Goal: Task Accomplishment & Management: Manage account settings

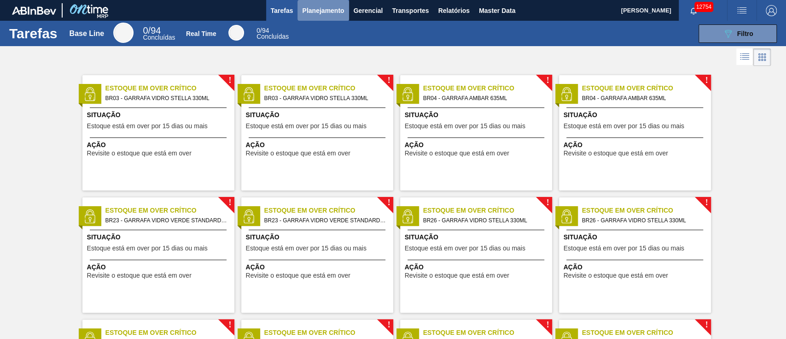
click at [322, 6] on span "Planejamento" at bounding box center [323, 10] width 42 height 11
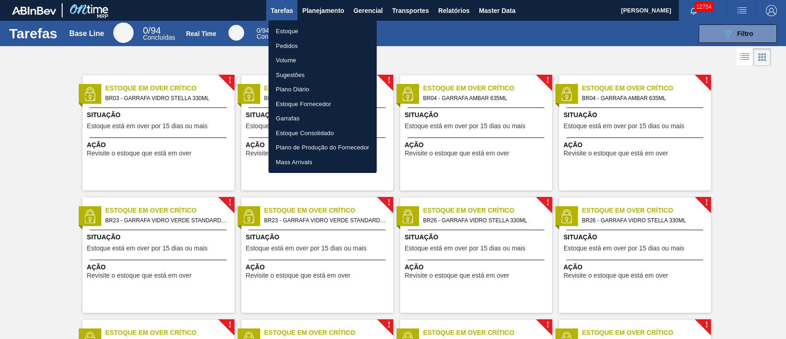
click at [294, 46] on li "Pedidos" at bounding box center [323, 46] width 108 height 15
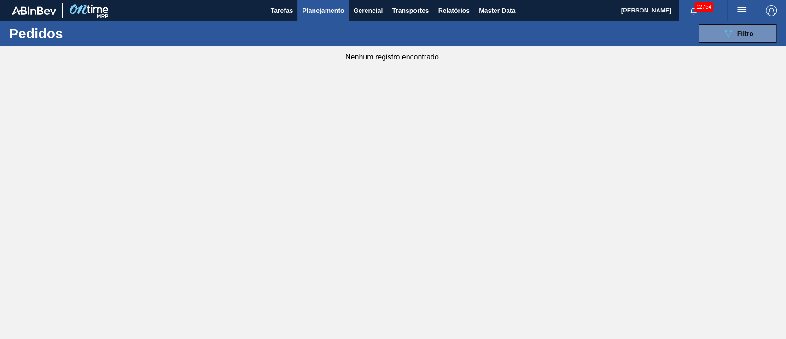
click at [689, 133] on main "Tarefas Planejamento Gerencial Transportes Relatórios Master Data [PERSON_NAME]…" at bounding box center [393, 169] width 786 height 339
click at [329, 8] on span "Planejamento" at bounding box center [323, 10] width 42 height 11
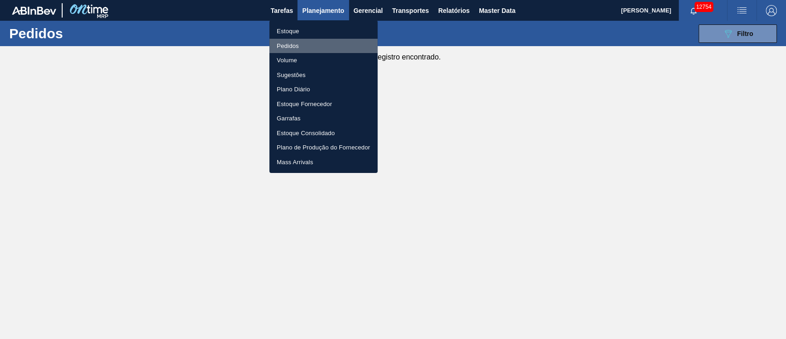
click at [290, 48] on li "Pedidos" at bounding box center [323, 46] width 108 height 15
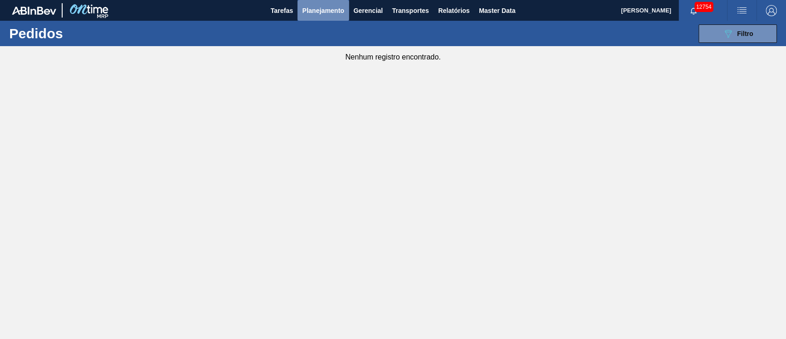
click at [316, 14] on span "Planejamento" at bounding box center [323, 10] width 42 height 11
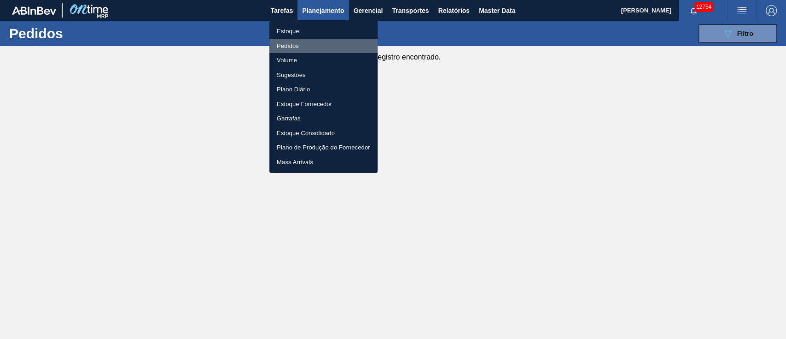
click at [299, 42] on li "Pedidos" at bounding box center [323, 46] width 108 height 15
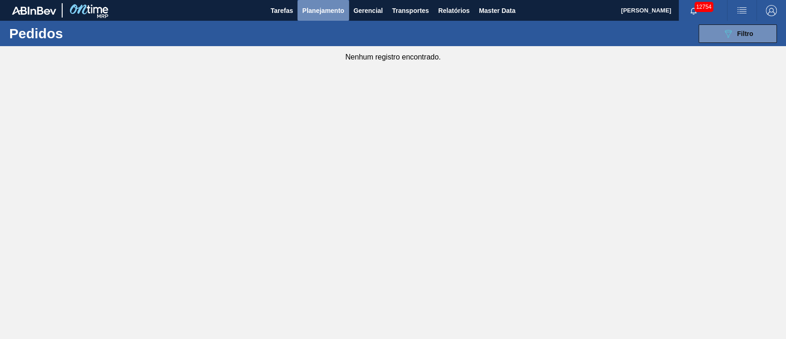
click at [325, 8] on span "Planejamento" at bounding box center [323, 10] width 42 height 11
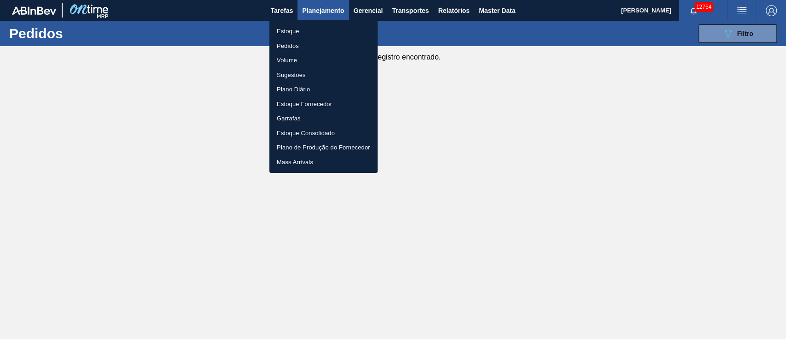
click at [291, 41] on li "Pedidos" at bounding box center [323, 46] width 108 height 15
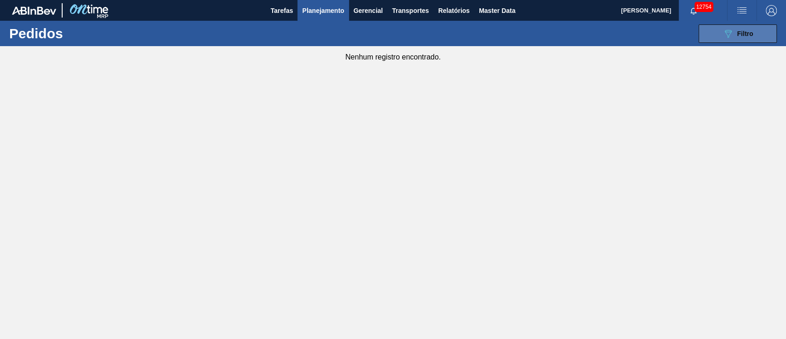
click at [746, 36] on span "Filtro" at bounding box center [746, 33] width 16 height 7
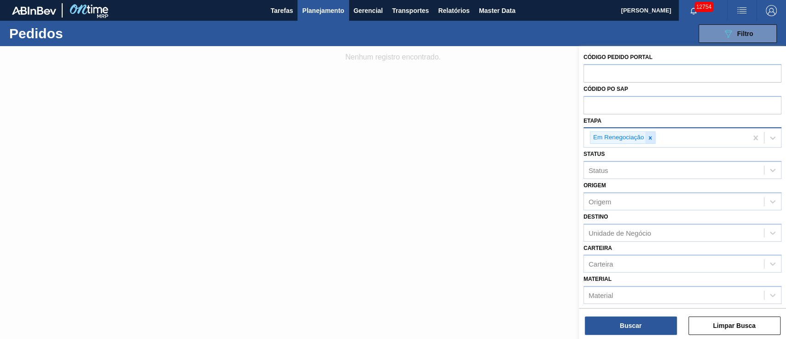
click at [647, 137] on icon at bounding box center [650, 138] width 6 height 6
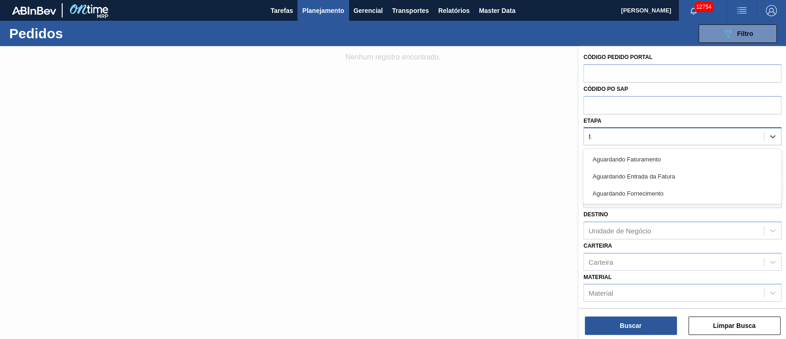
type input "fat"
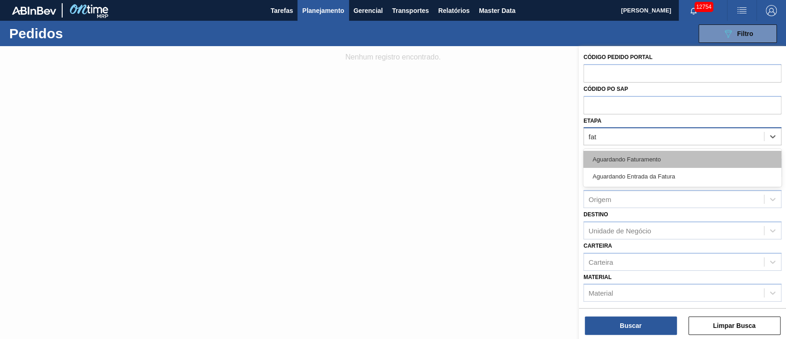
click at [634, 161] on div "Aguardando Faturamento" at bounding box center [683, 159] width 198 height 17
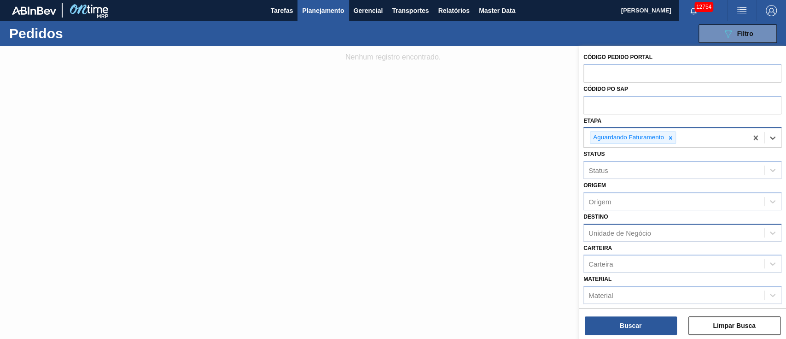
click at [616, 228] on div "Unidade de Negócio" at bounding box center [620, 232] width 63 height 8
type input "2"
type input "3"
type input "vidro"
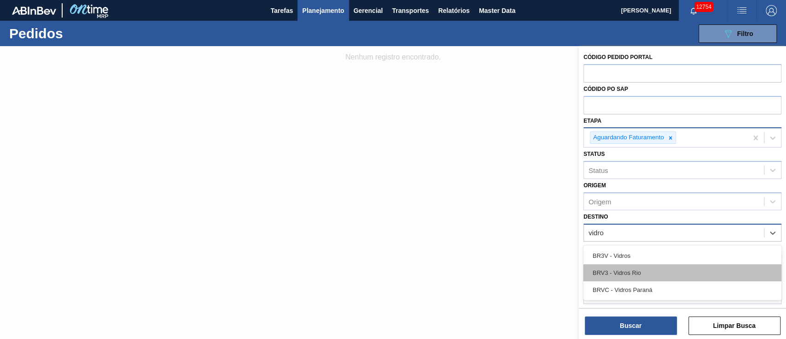
click at [627, 269] on div "BRV3 - Vidros Rio" at bounding box center [683, 272] width 198 height 17
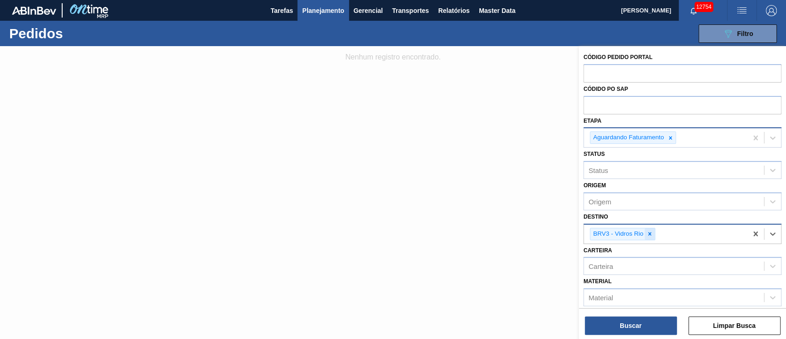
click at [653, 237] on div at bounding box center [650, 234] width 10 height 12
type input "16"
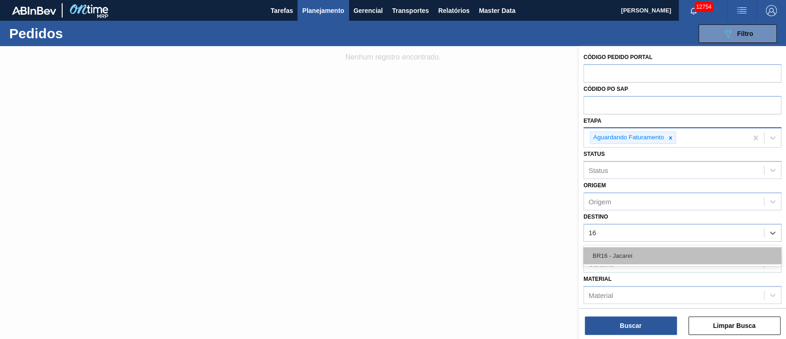
click at [621, 259] on div "BR16 - Jacareí" at bounding box center [683, 255] width 198 height 17
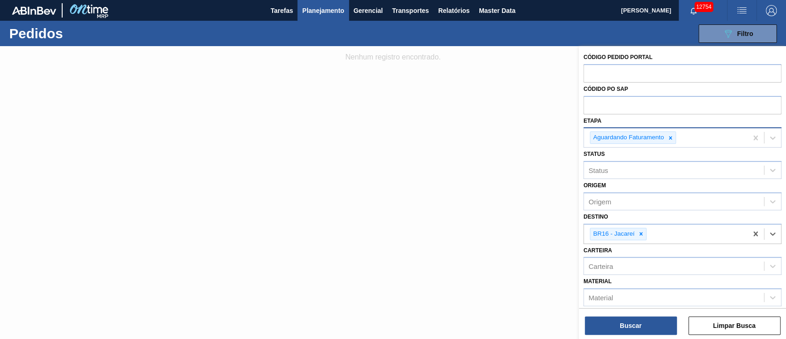
scroll to position [61, 0]
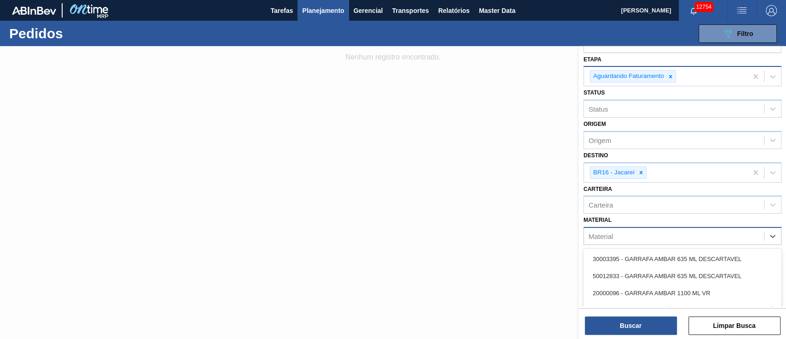
click at [640, 238] on div "Material" at bounding box center [674, 235] width 180 height 13
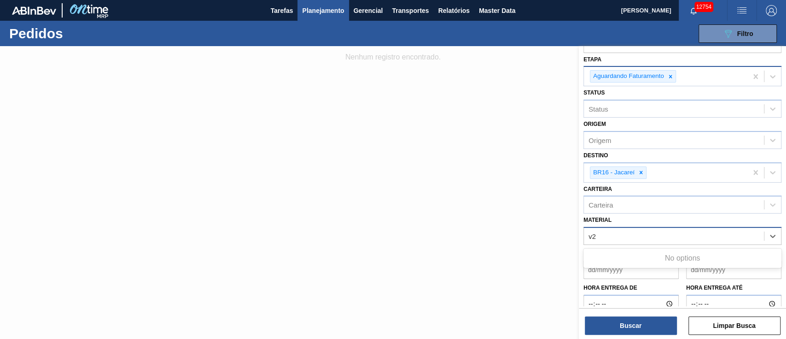
type input "v"
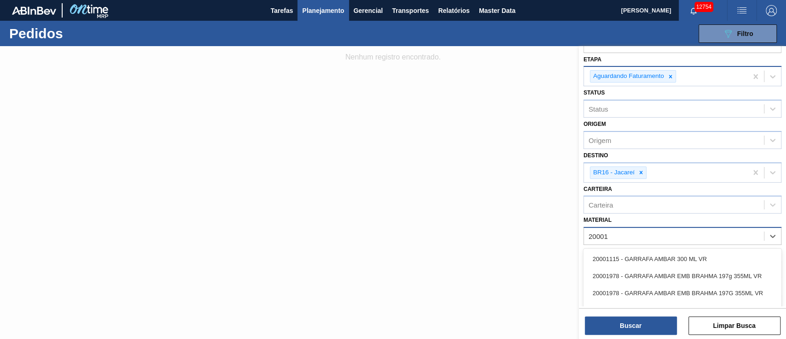
type input "200019"
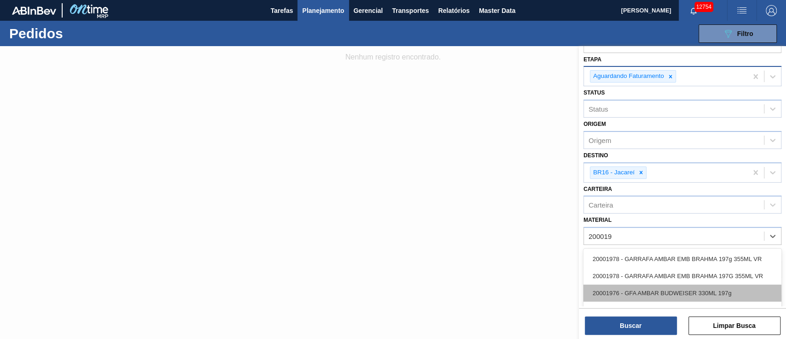
click at [632, 284] on div "20001976 - GFA AMBAR BUDWEISER 330ML 197g" at bounding box center [683, 292] width 198 height 17
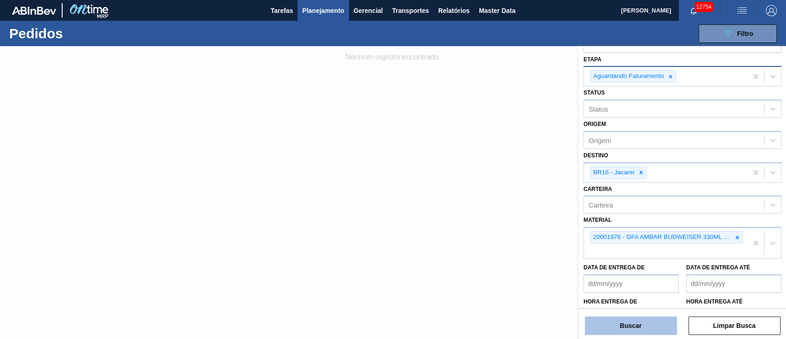
click at [652, 328] on button "Buscar" at bounding box center [631, 325] width 92 height 18
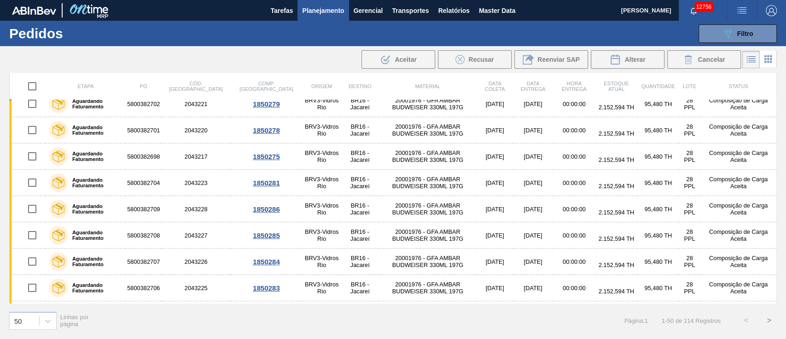
scroll to position [0, 0]
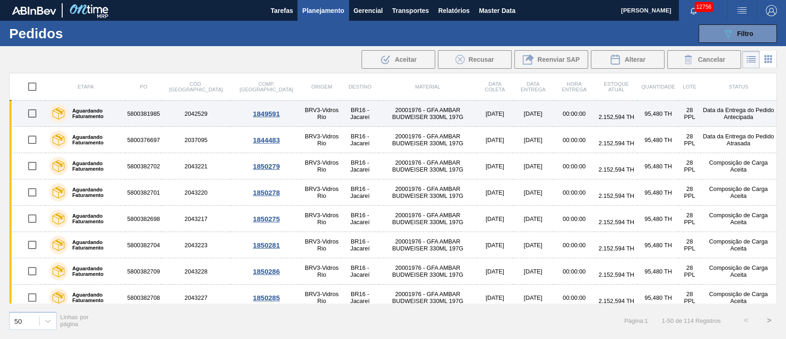
click at [27, 109] on input "checkbox" at bounding box center [32, 113] width 19 height 19
checkbox input "true"
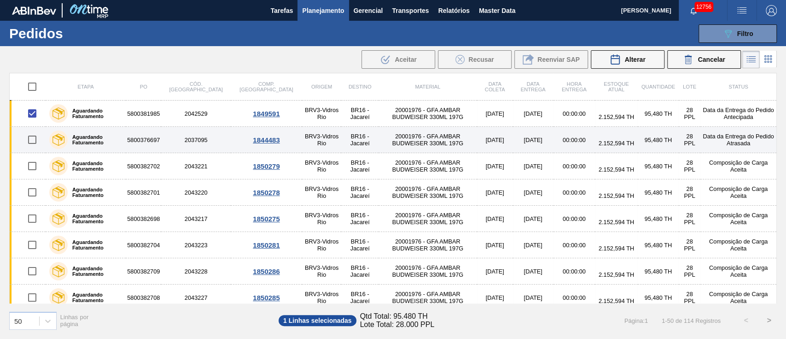
click at [29, 138] on input "checkbox" at bounding box center [32, 139] width 19 height 19
checkbox input "true"
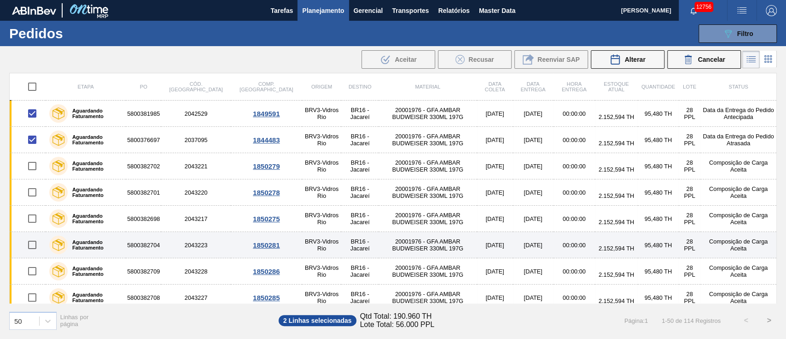
click at [37, 244] on input "checkbox" at bounding box center [32, 244] width 19 height 19
checkbox input "true"
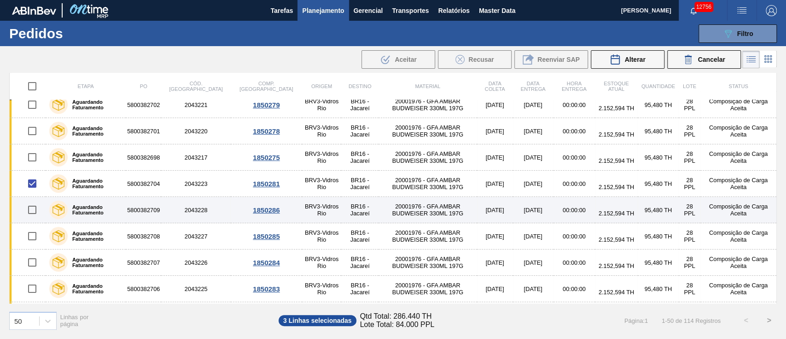
click at [32, 212] on input "checkbox" at bounding box center [32, 209] width 19 height 19
checkbox input "true"
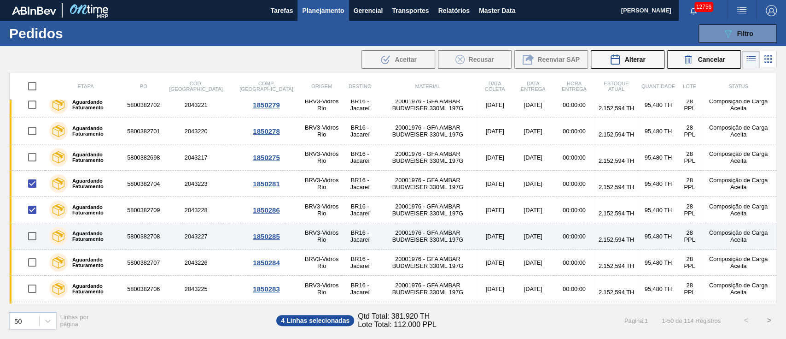
click at [29, 240] on input "checkbox" at bounding box center [32, 235] width 19 height 19
checkbox input "true"
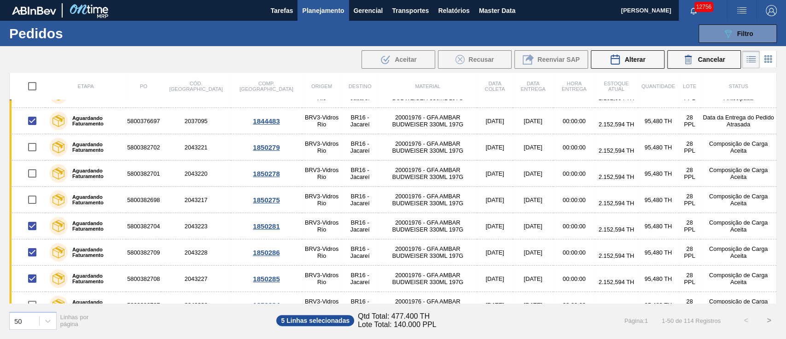
scroll to position [0, 0]
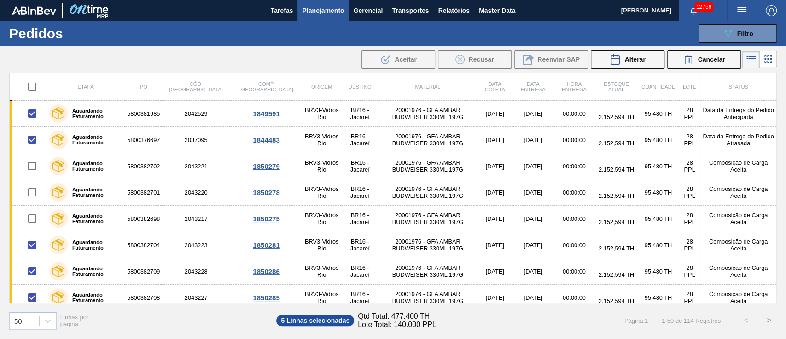
click at [33, 85] on input "checkbox" at bounding box center [32, 86] width 19 height 19
checkbox input "true"
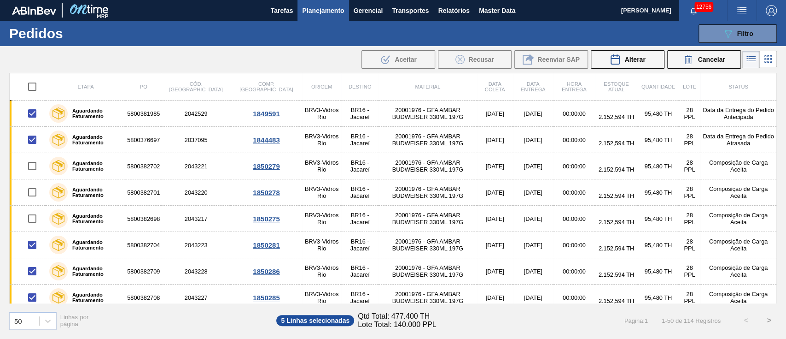
checkbox input "true"
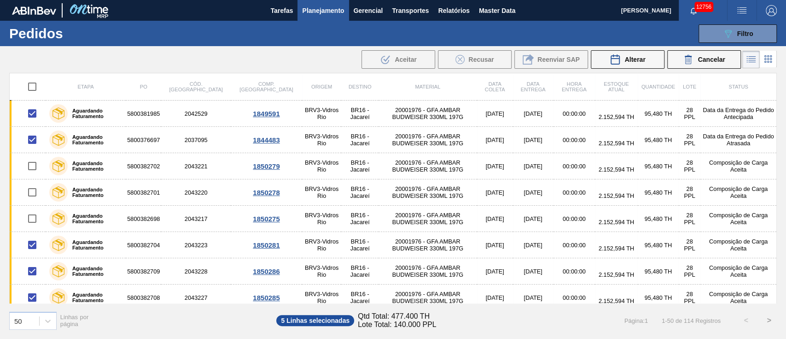
checkbox input "true"
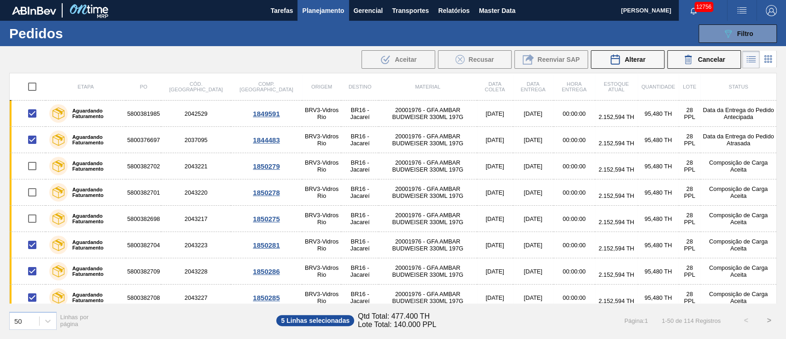
checkbox input "true"
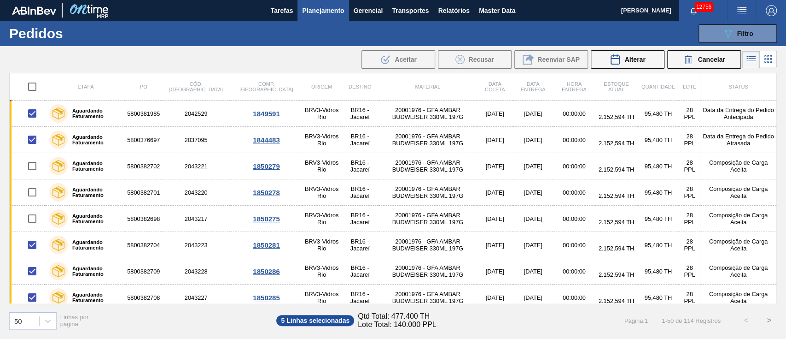
checkbox input "true"
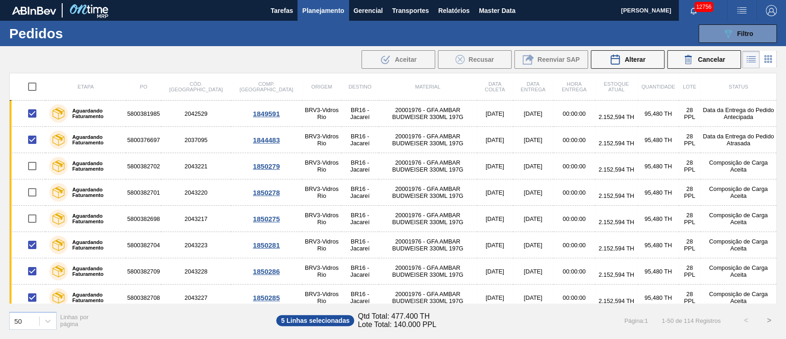
checkbox input "true"
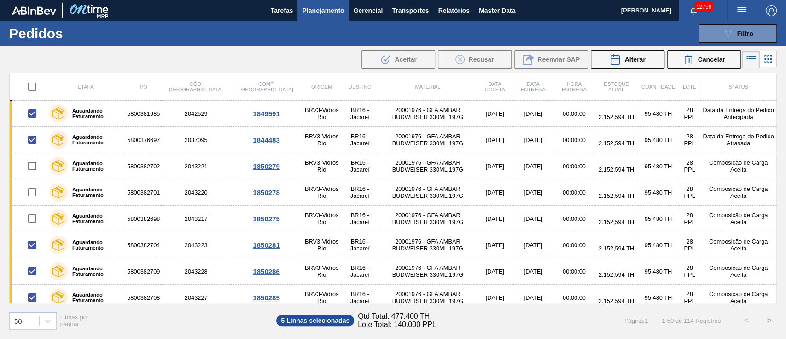
checkbox input "true"
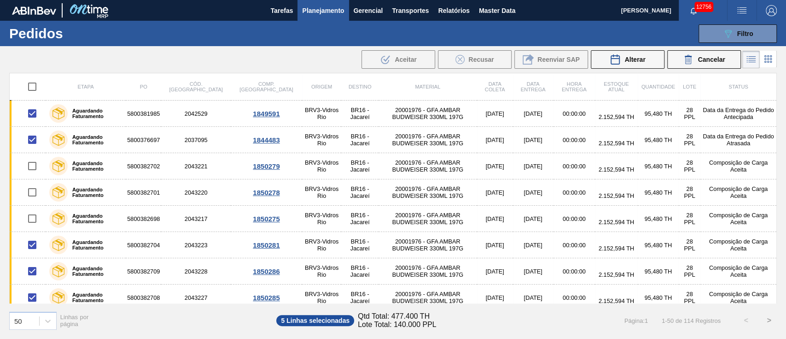
checkbox input "true"
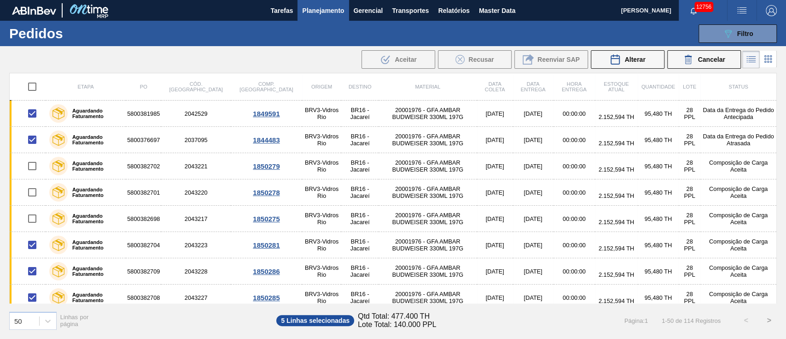
checkbox input "true"
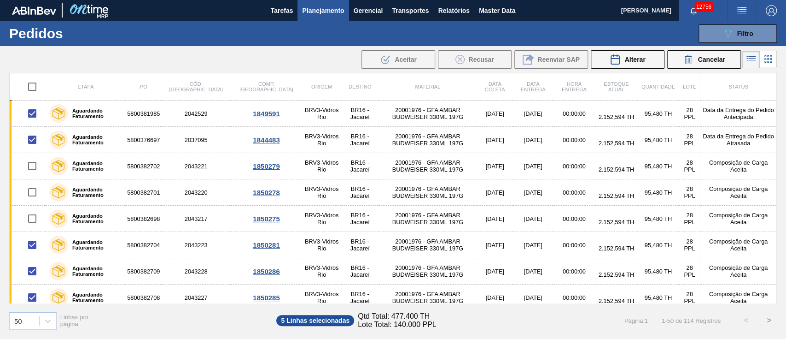
checkbox input "true"
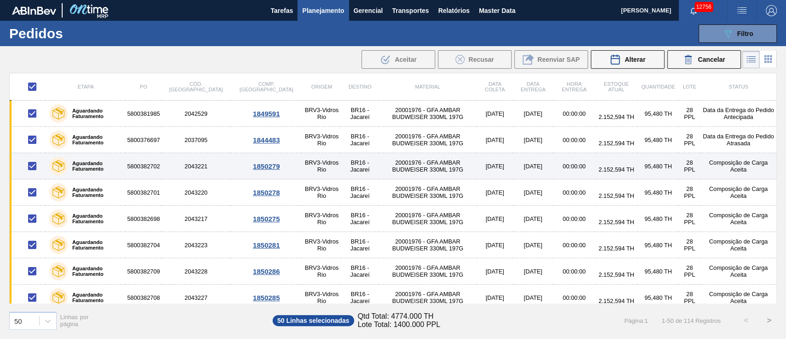
click at [31, 169] on input "checkbox" at bounding box center [32, 165] width 19 height 19
checkbox input "false"
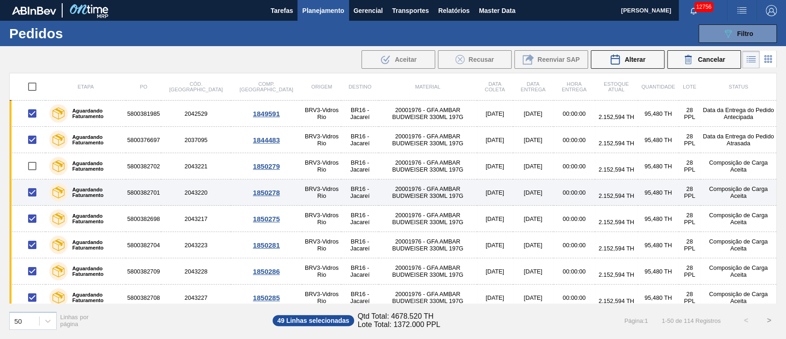
click at [28, 194] on input "checkbox" at bounding box center [32, 191] width 19 height 19
checkbox input "false"
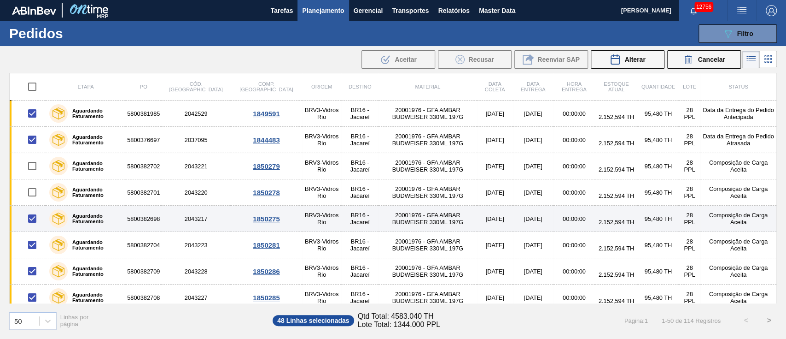
click at [31, 219] on input "checkbox" at bounding box center [32, 218] width 19 height 19
checkbox input "false"
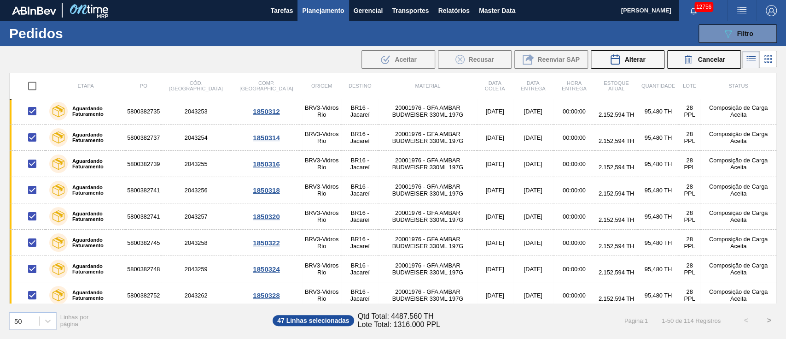
scroll to position [1107, 0]
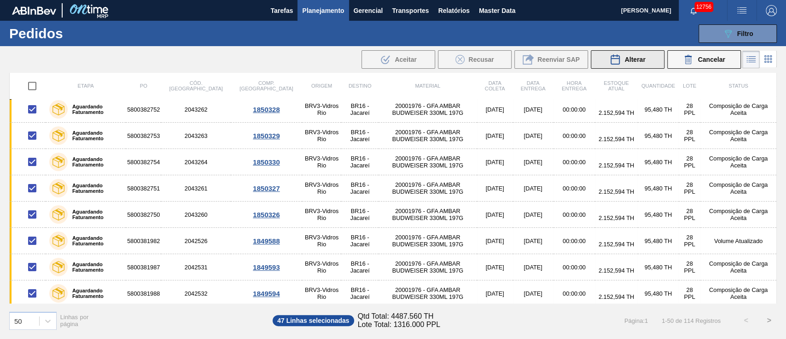
click at [632, 57] on span "Alterar" at bounding box center [635, 59] width 21 height 7
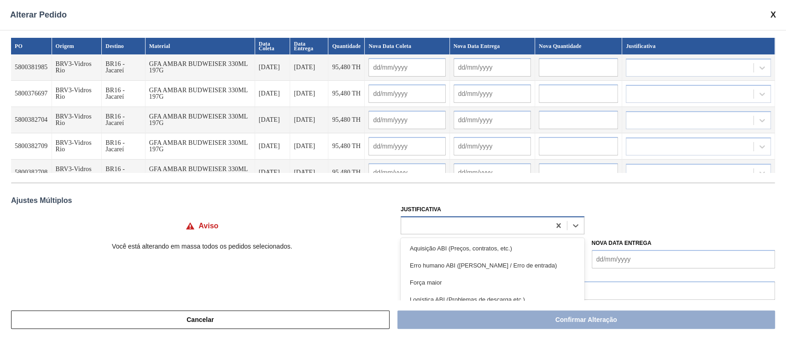
click at [423, 226] on div at bounding box center [475, 224] width 149 height 13
type input "ou"
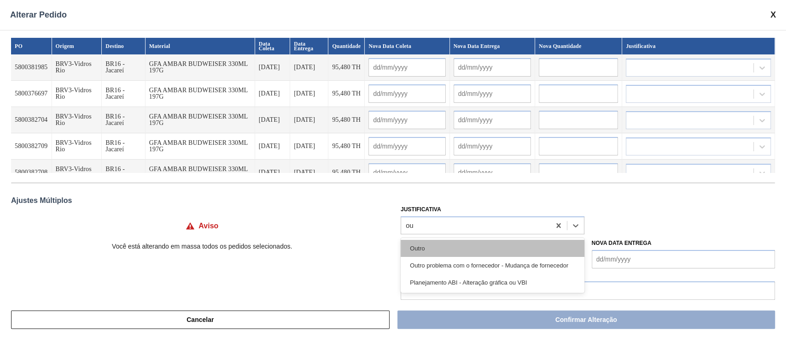
click at [420, 243] on div "Outro" at bounding box center [492, 248] width 183 height 17
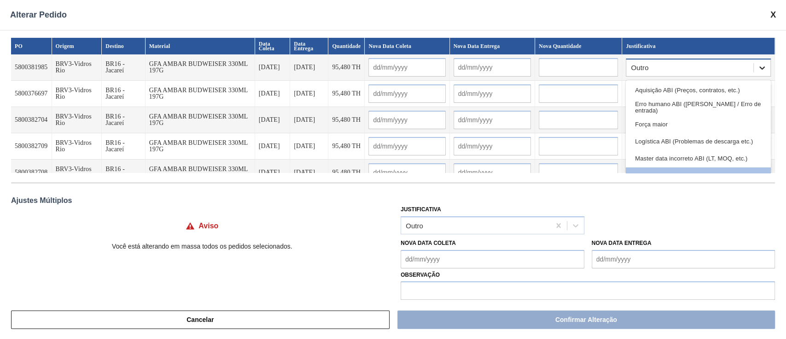
click at [758, 70] on icon at bounding box center [762, 67] width 9 height 9
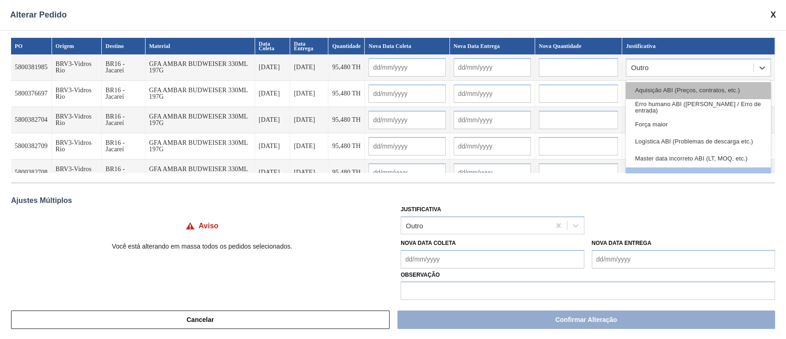
click at [703, 90] on div "Aquisição ABI (Preços, contratos, etc.)" at bounding box center [698, 90] width 145 height 17
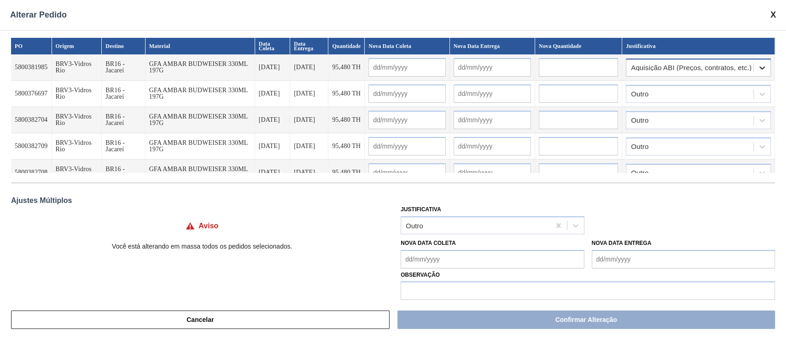
click at [760, 67] on icon at bounding box center [762, 67] width 9 height 9
click at [44, 199] on div "Ajustes Múltiplos" at bounding box center [393, 200] width 764 height 8
click at [727, 79] on td "Aquisição ABI (Preços, contratos, etc.)" at bounding box center [698, 67] width 153 height 26
click at [717, 92] on div "Outro" at bounding box center [690, 93] width 127 height 13
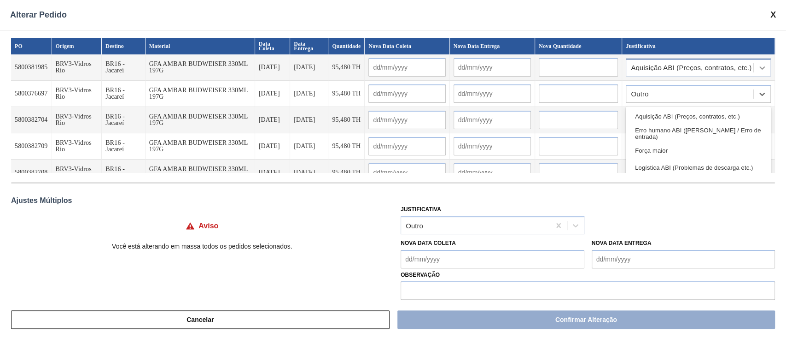
click at [758, 66] on icon at bounding box center [762, 67] width 9 height 9
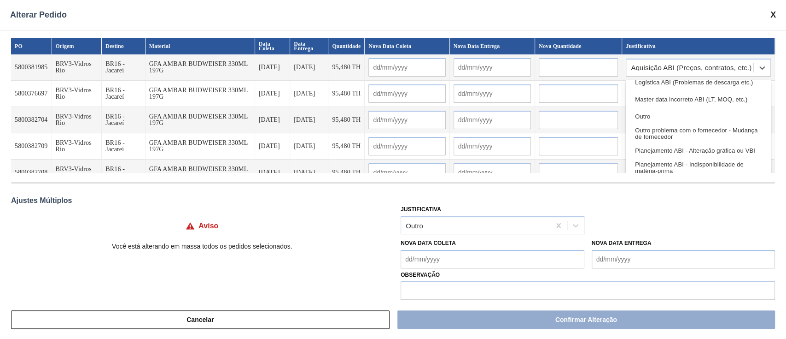
scroll to position [0, 0]
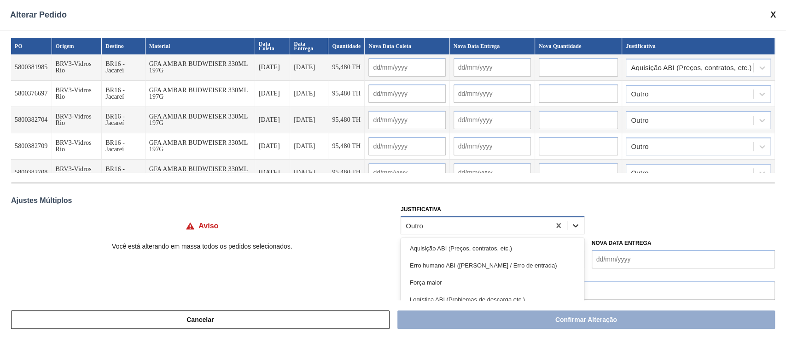
click at [581, 226] on div at bounding box center [576, 225] width 17 height 17
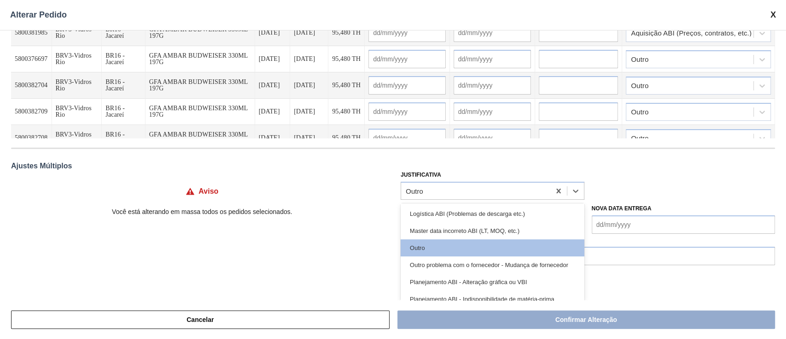
scroll to position [61, 0]
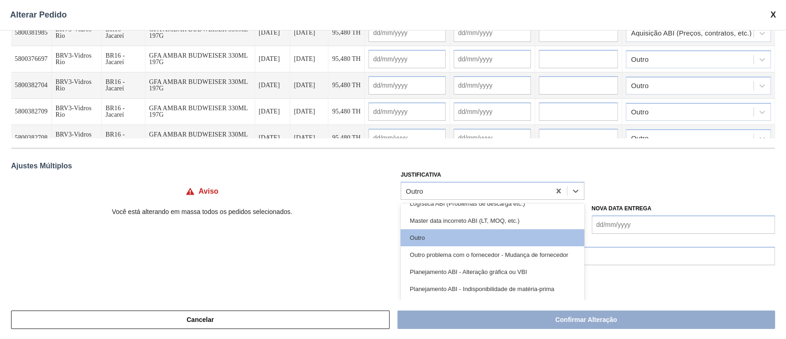
click at [457, 243] on div "Outro" at bounding box center [492, 237] width 183 height 17
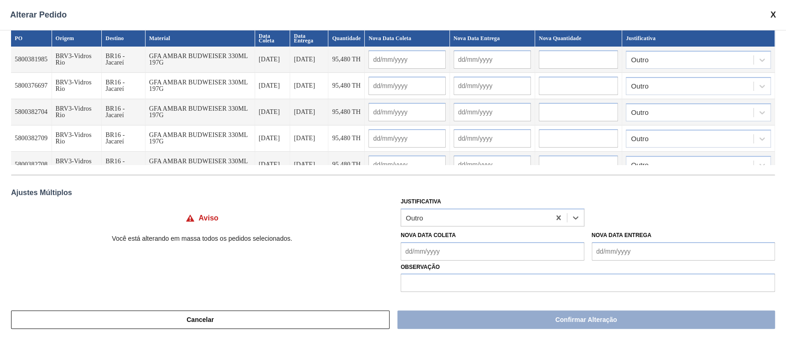
scroll to position [11, 0]
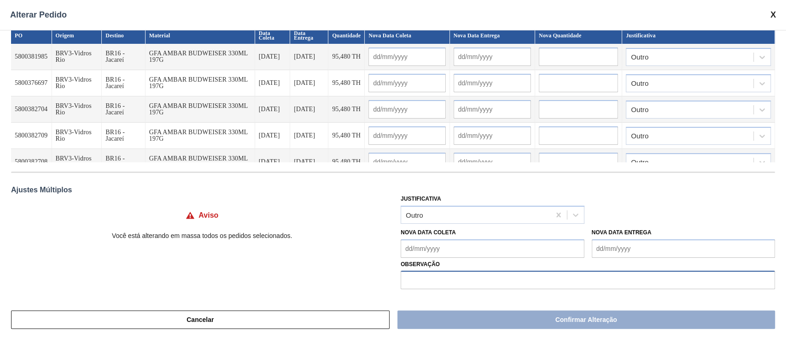
click at [466, 278] on input "text" at bounding box center [588, 279] width 375 height 18
type input "."
click at [530, 249] on Coleta "Nova Data Coleta" at bounding box center [492, 248] width 183 height 18
click at [444, 278] on input "." at bounding box center [588, 279] width 375 height 18
drag, startPoint x: 434, startPoint y: 280, endPoint x: 355, endPoint y: 281, distance: 79.2
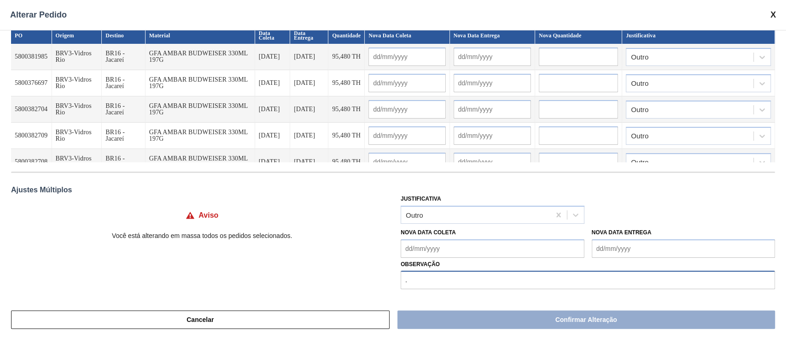
click at [355, 281] on div "Aviso Você está alterando [PERSON_NAME] todos os pedidos selecionados. Justific…" at bounding box center [393, 240] width 764 height 97
click at [773, 14] on span at bounding box center [774, 15] width 6 height 10
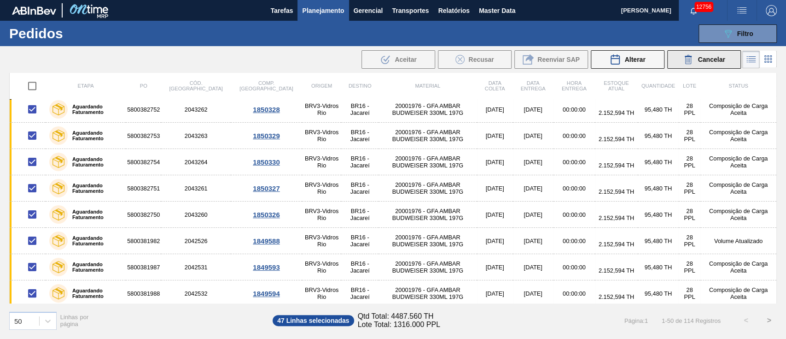
click at [717, 62] on span "Cancelar" at bounding box center [711, 59] width 27 height 7
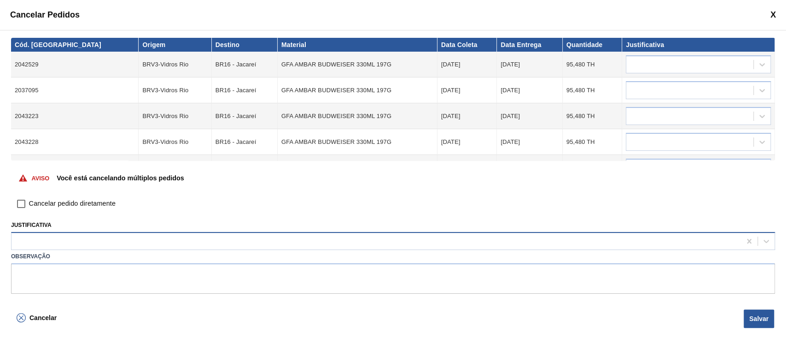
click at [281, 242] on div at bounding box center [377, 240] width 730 height 13
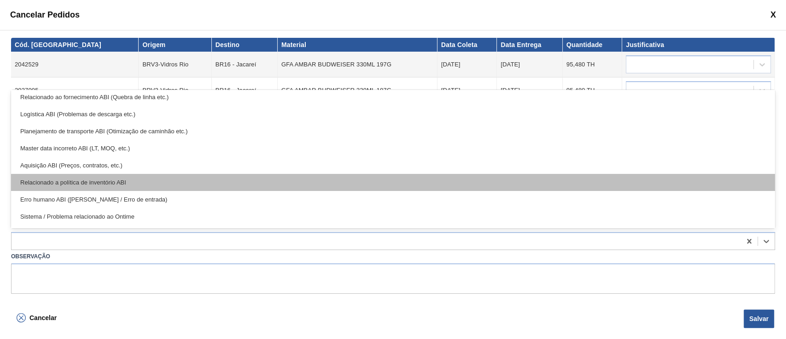
scroll to position [172, 0]
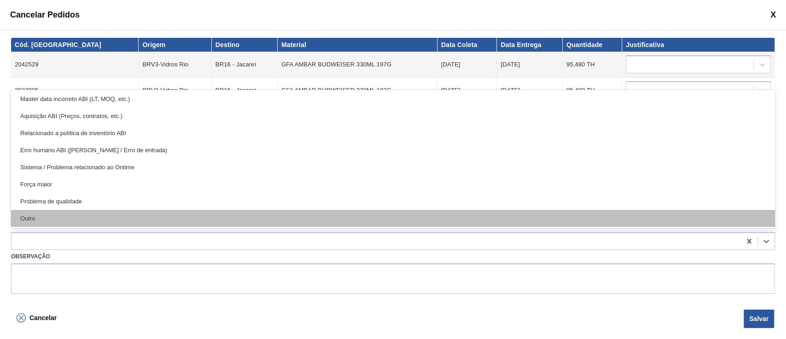
click at [64, 222] on div "Outro" at bounding box center [393, 218] width 764 height 17
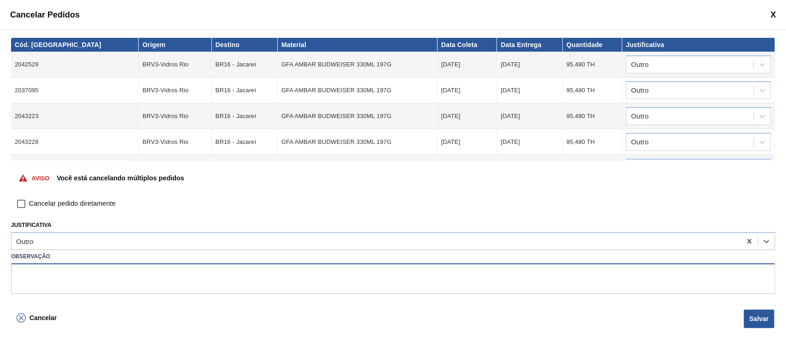
click at [71, 275] on textarea at bounding box center [393, 278] width 764 height 30
click at [93, 271] on textarea "codigo informado pela VR é outro" at bounding box center [393, 278] width 764 height 30
type textarea "codigo informado pela VR para programar é outro"
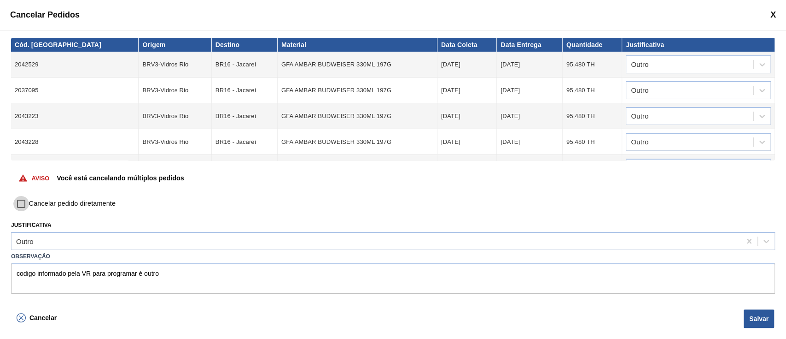
click at [23, 202] on input "Cancelar pedido diretamente" at bounding box center [21, 204] width 16 height 16
checkbox input "true"
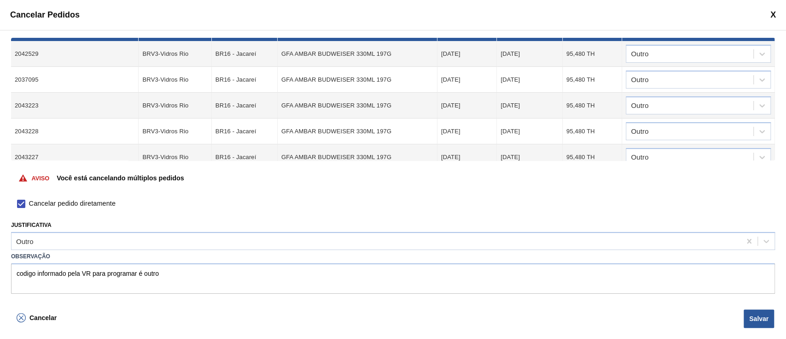
scroll to position [0, 0]
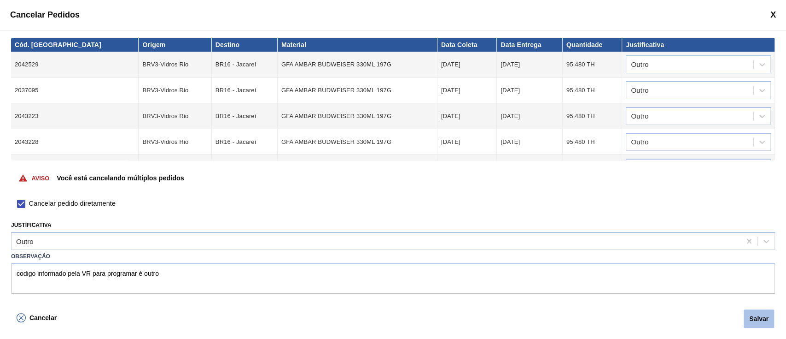
click at [750, 322] on button "Salvar" at bounding box center [759, 318] width 30 height 18
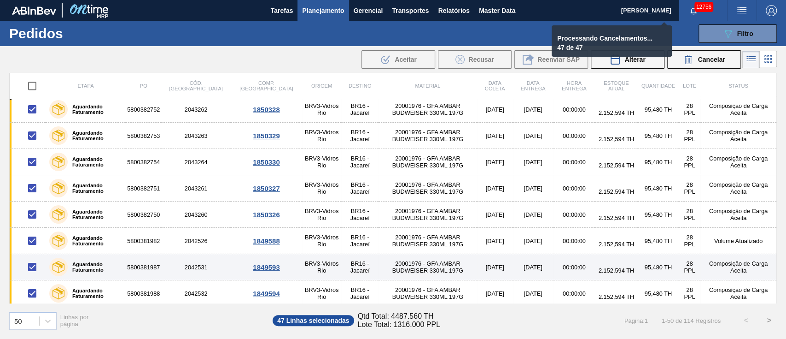
checkbox input "false"
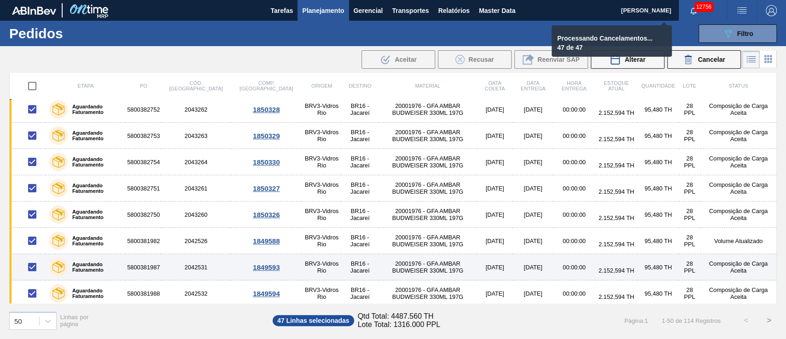
checkbox input "false"
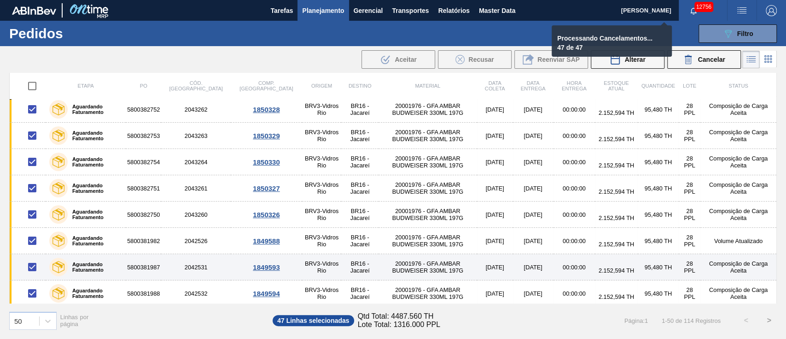
checkbox input "false"
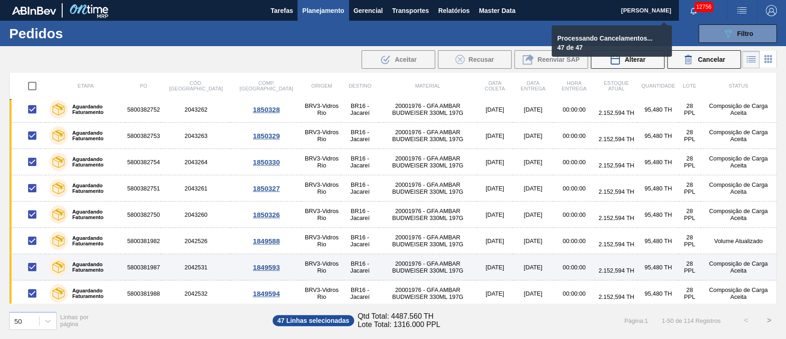
checkbox input "false"
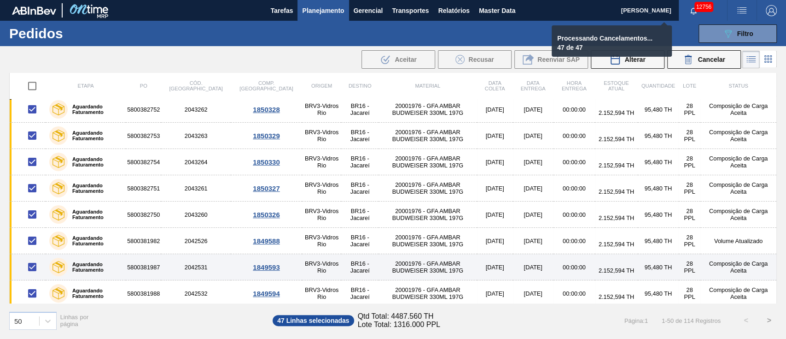
checkbox input "false"
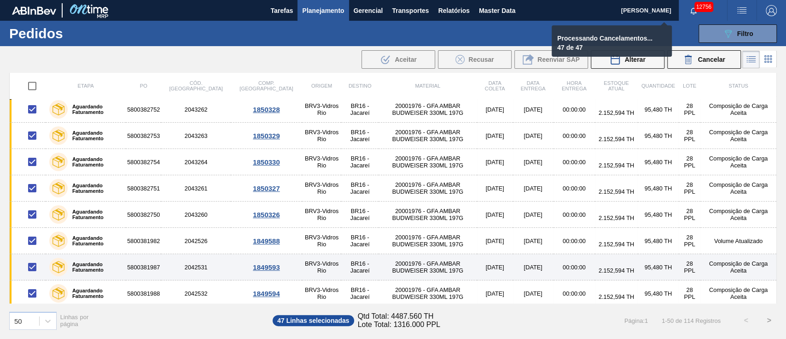
checkbox input "false"
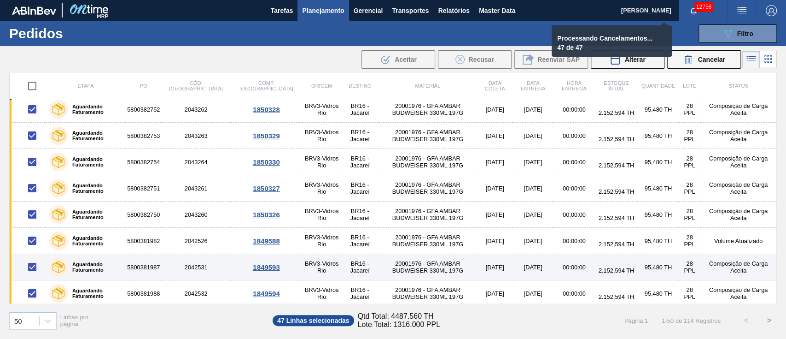
checkbox input "false"
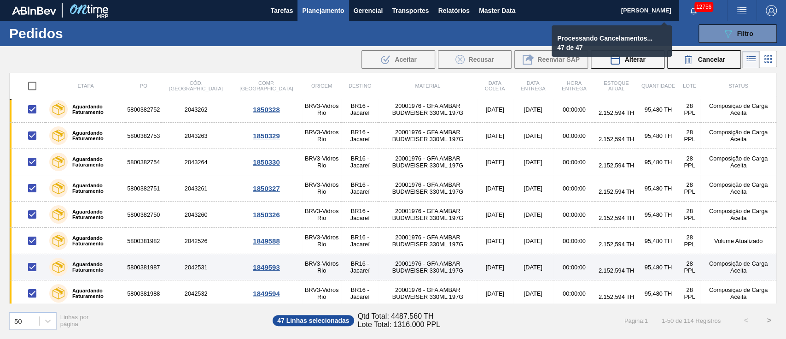
checkbox input "false"
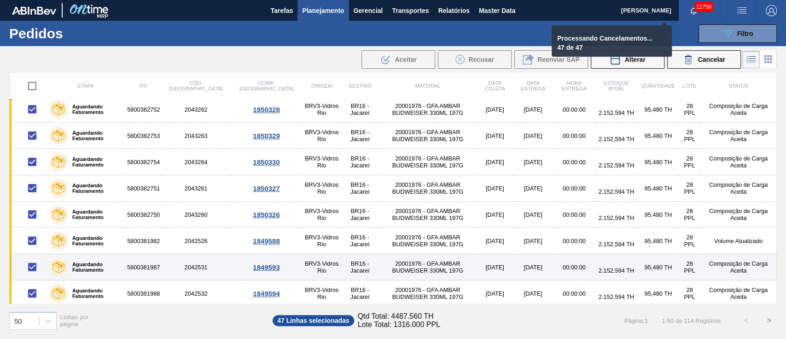
checkbox input "false"
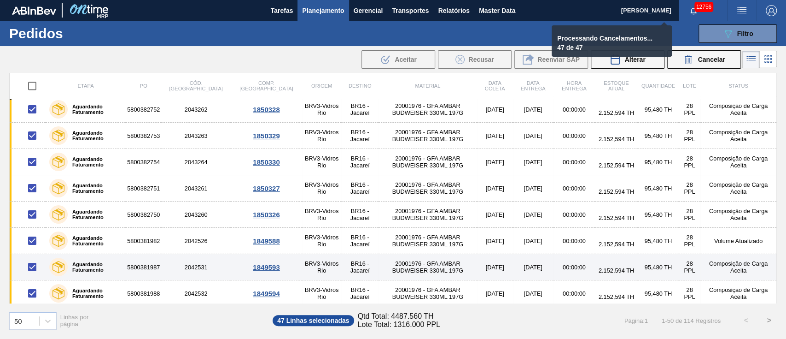
checkbox input "false"
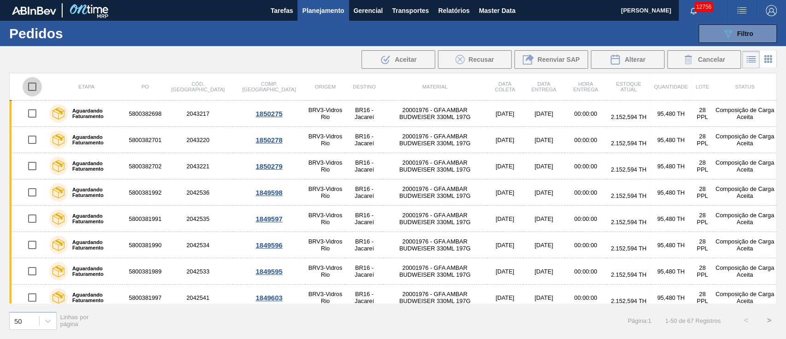
click at [26, 87] on input "checkbox" at bounding box center [32, 86] width 19 height 19
checkbox input "true"
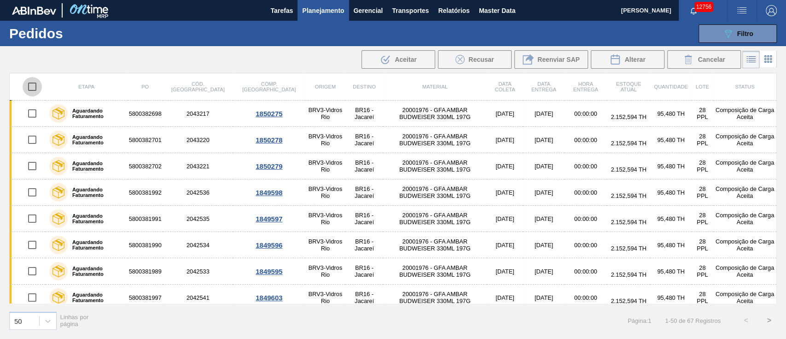
checkbox input "true"
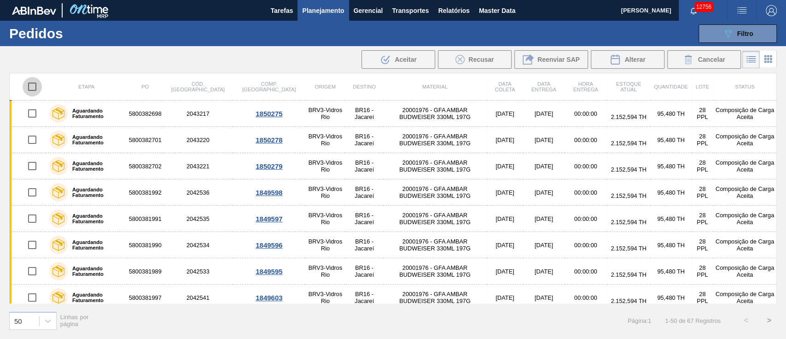
checkbox input "true"
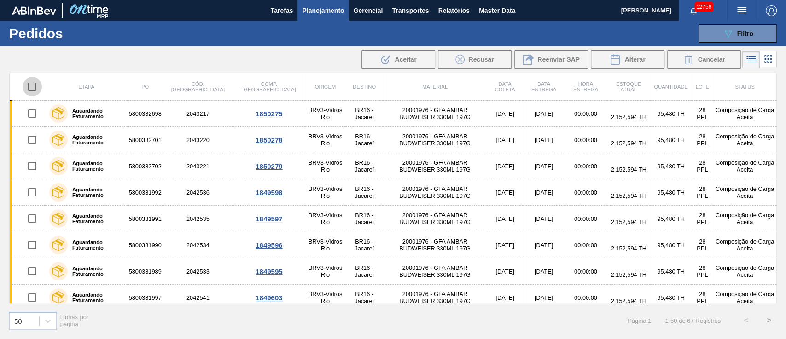
checkbox input "true"
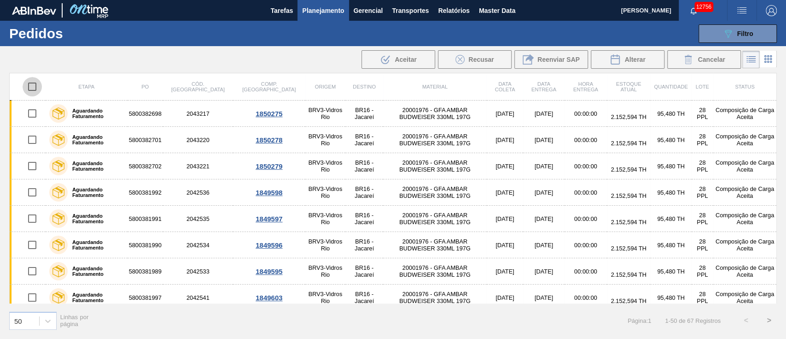
checkbox input "true"
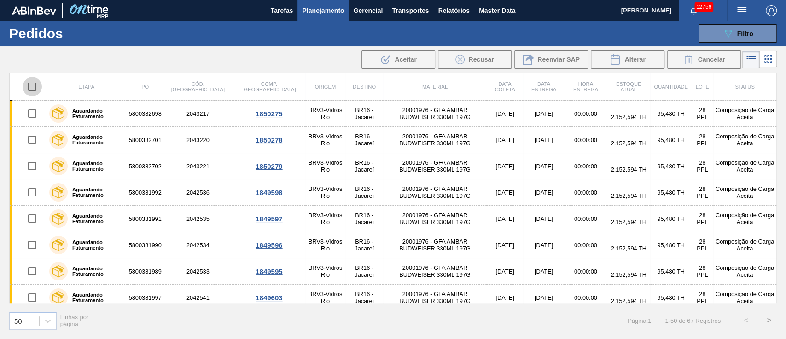
checkbox input "true"
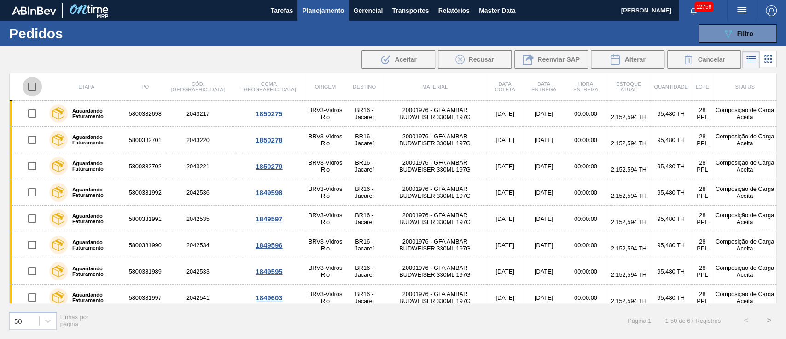
checkbox input "true"
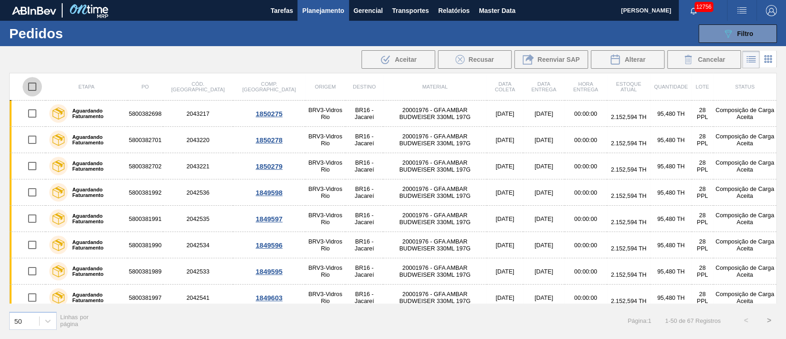
checkbox input "true"
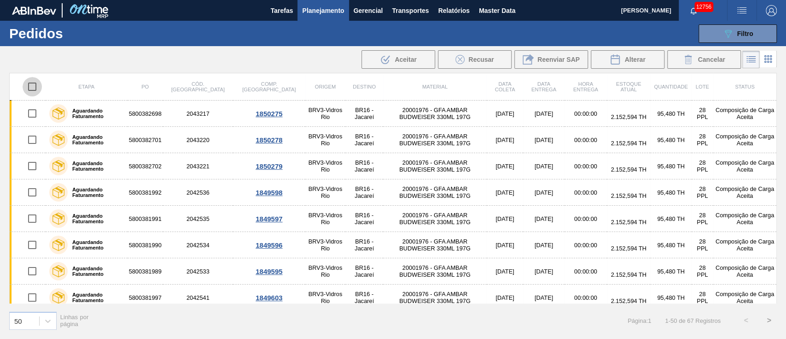
checkbox input "true"
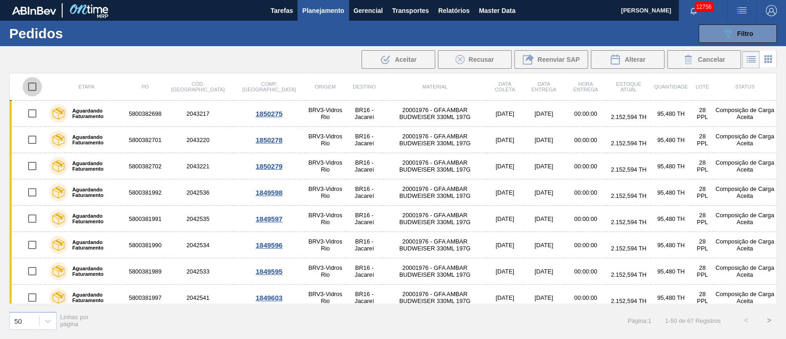
checkbox input "true"
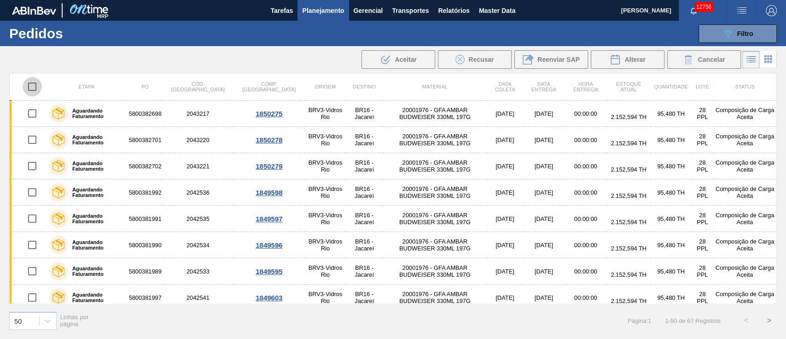
checkbox input "true"
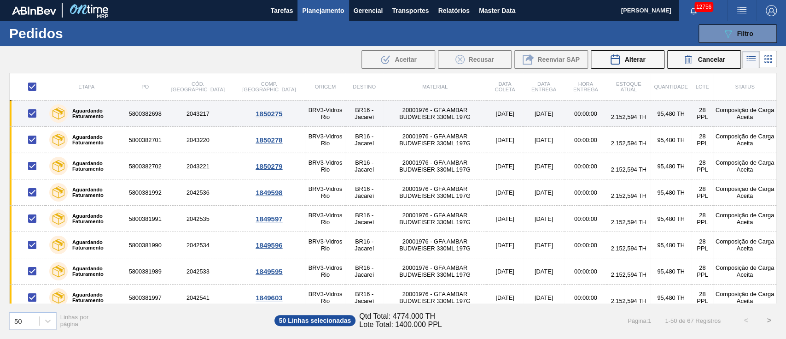
click at [32, 112] on input "checkbox" at bounding box center [32, 113] width 19 height 19
checkbox input "false"
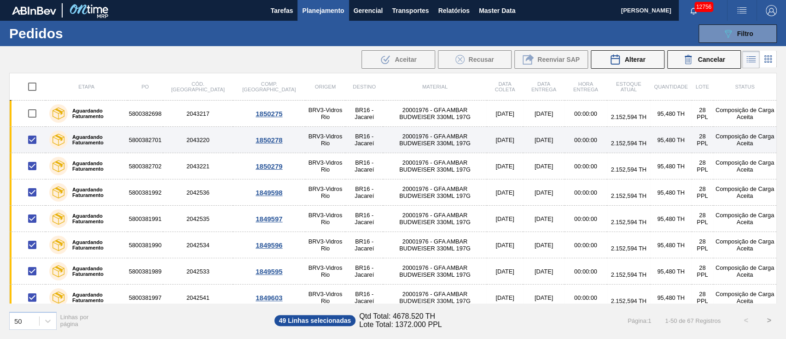
click at [27, 143] on input "checkbox" at bounding box center [32, 139] width 19 height 19
checkbox input "false"
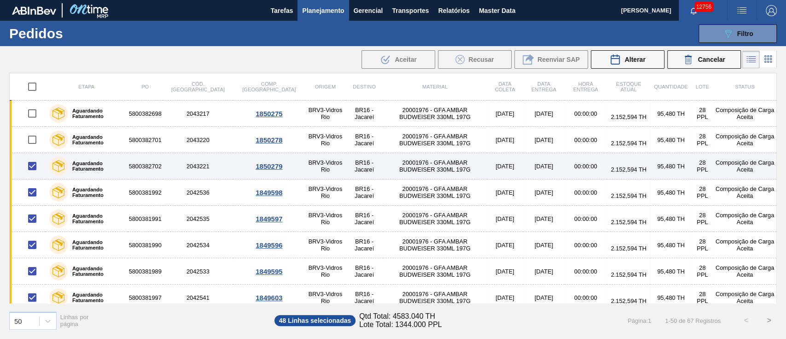
click at [34, 168] on input "checkbox" at bounding box center [32, 165] width 19 height 19
checkbox input "false"
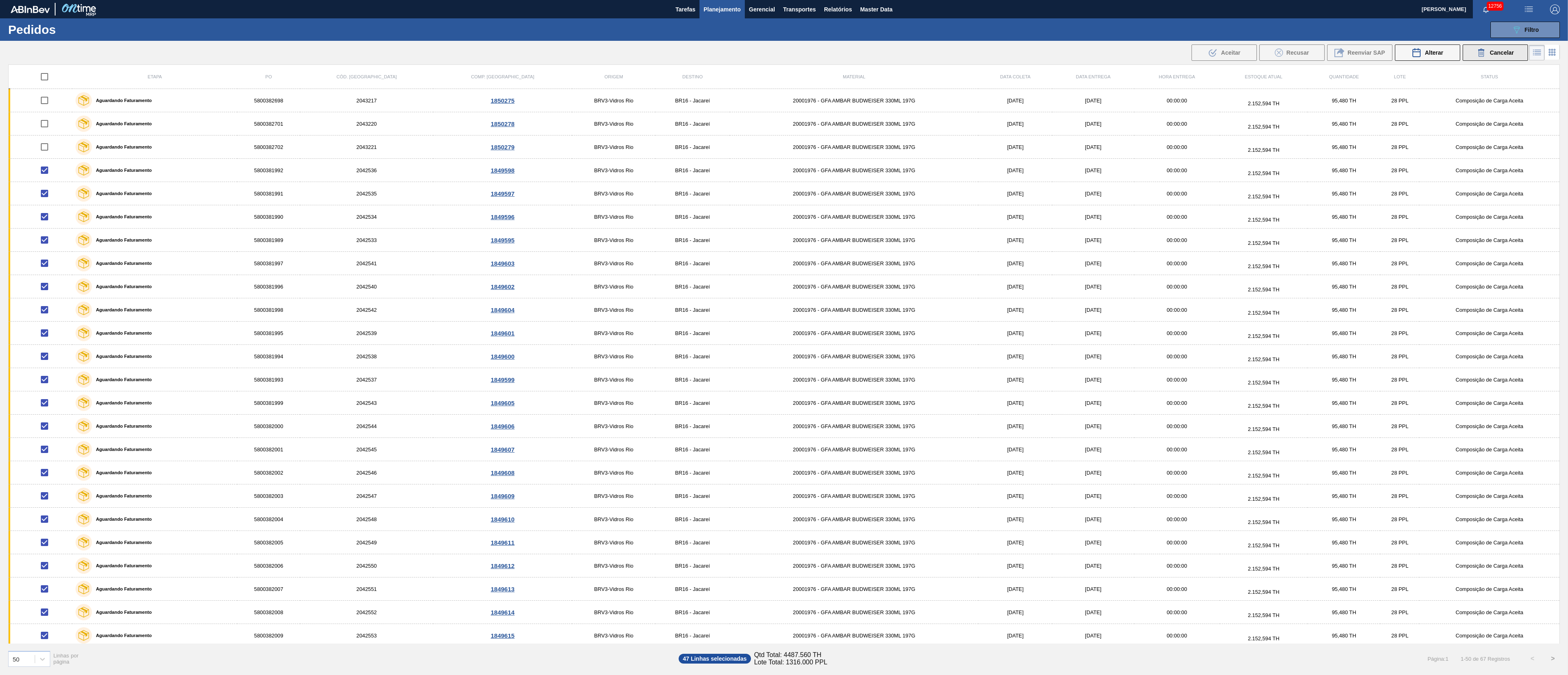
click at [697, 59] on button "Cancelar" at bounding box center [1495, 52] width 66 height 16
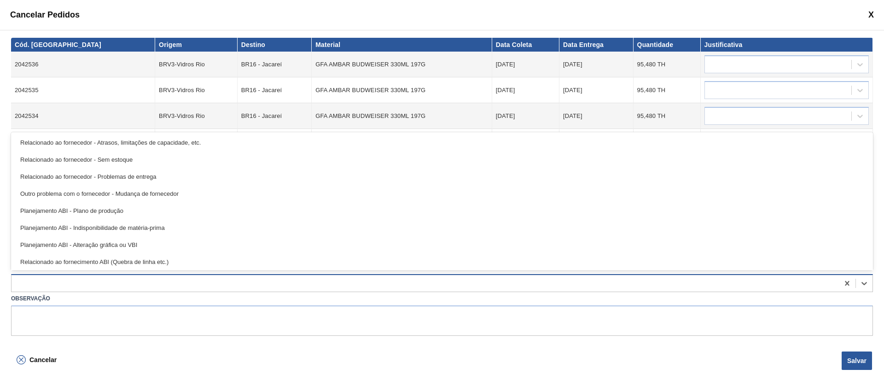
click at [65, 289] on div at bounding box center [426, 283] width 828 height 13
type input "ou"
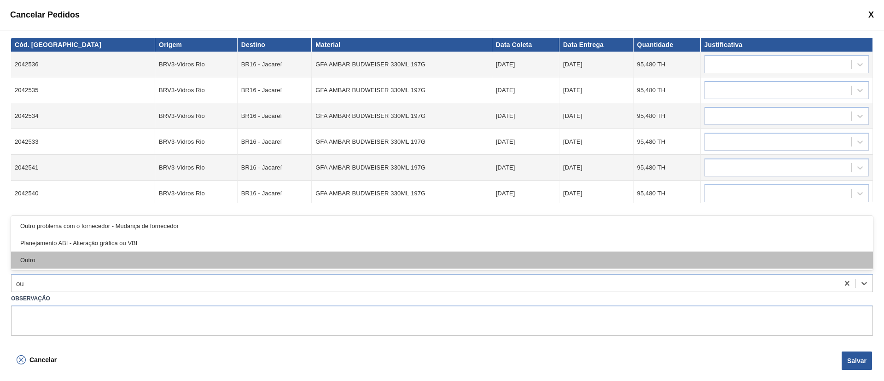
click at [47, 263] on div "Outro" at bounding box center [442, 260] width 862 height 17
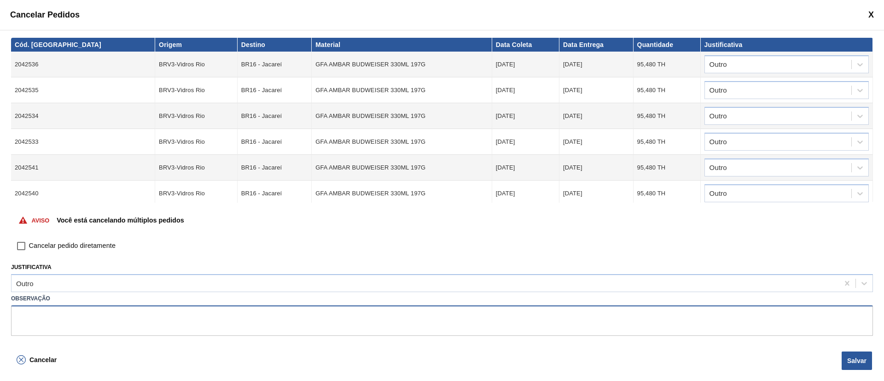
click at [67, 328] on textarea at bounding box center [442, 320] width 862 height 30
click at [21, 248] on input "Cancelar pedido diretamente" at bounding box center [21, 246] width 16 height 16
checkbox input "true"
click at [72, 326] on textarea at bounding box center [442, 320] width 862 height 30
type textarea "Cod de insumo diferente informado pela VR"
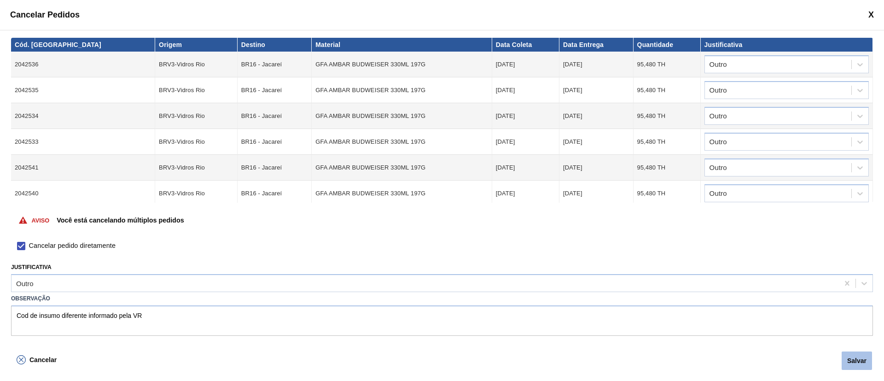
click at [786, 338] on button "Salvar" at bounding box center [857, 360] width 30 height 18
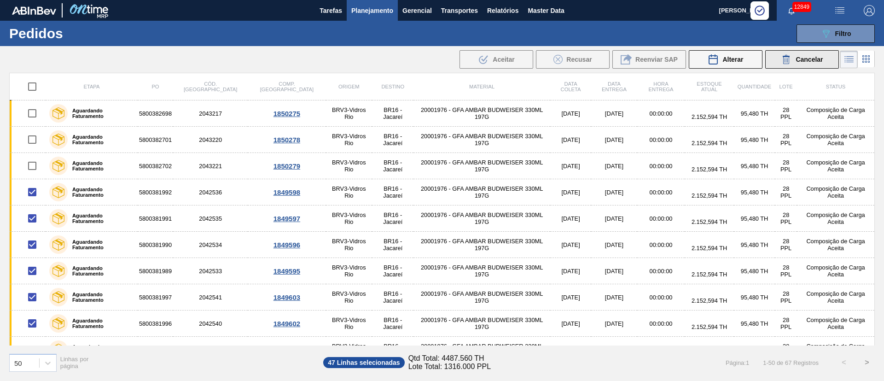
click at [786, 57] on span "Cancelar" at bounding box center [809, 59] width 27 height 7
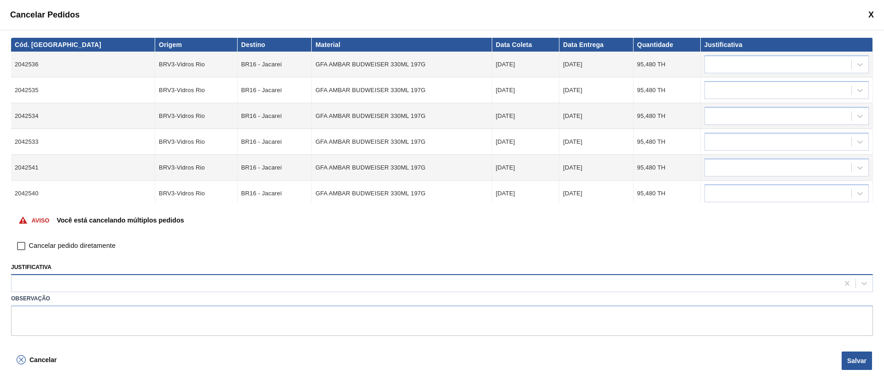
click at [129, 286] on div at bounding box center [426, 283] width 828 height 13
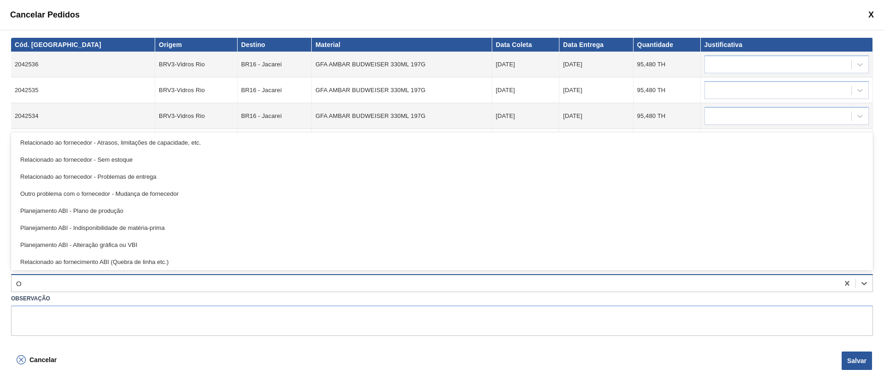
type input "OU"
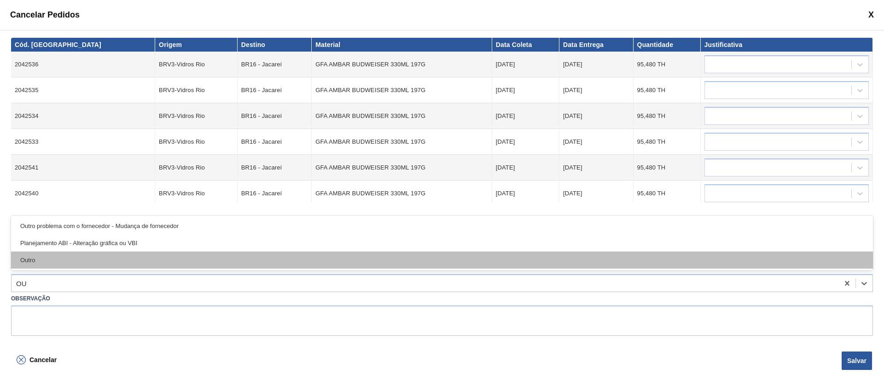
click at [47, 262] on div "Outro" at bounding box center [442, 260] width 862 height 17
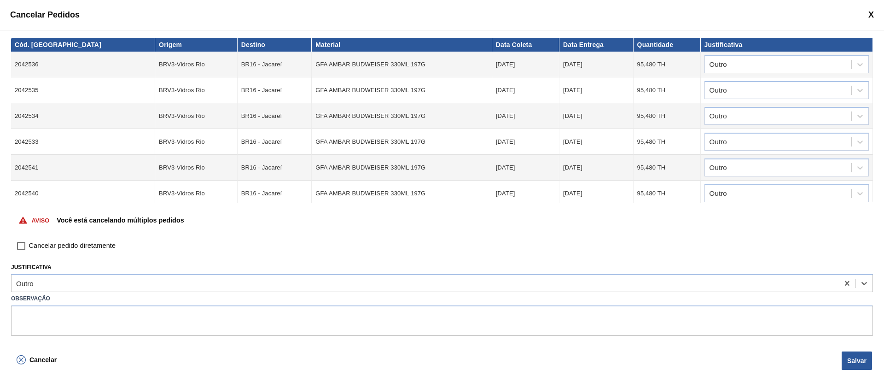
click at [25, 246] on input "Cancelar pedido diretamente" at bounding box center [21, 246] width 16 height 16
checkbox input "true"
click at [786, 338] on button "Salvar" at bounding box center [857, 360] width 30 height 18
